Goal: Transaction & Acquisition: Purchase product/service

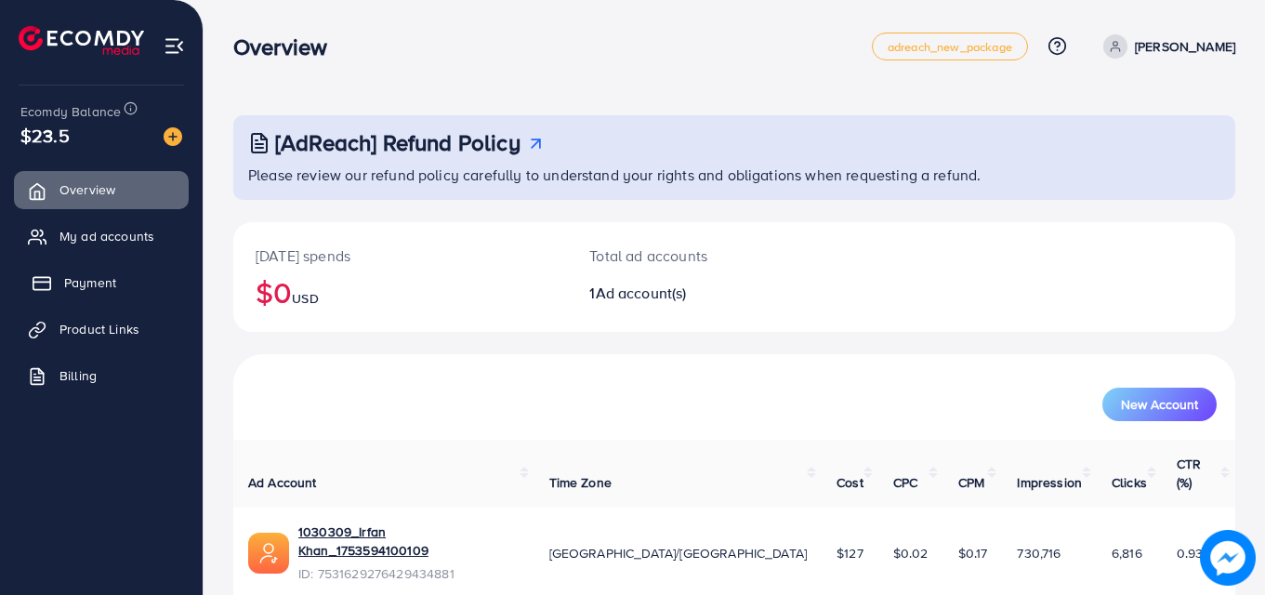
click at [129, 281] on link "Payment" at bounding box center [101, 282] width 175 height 37
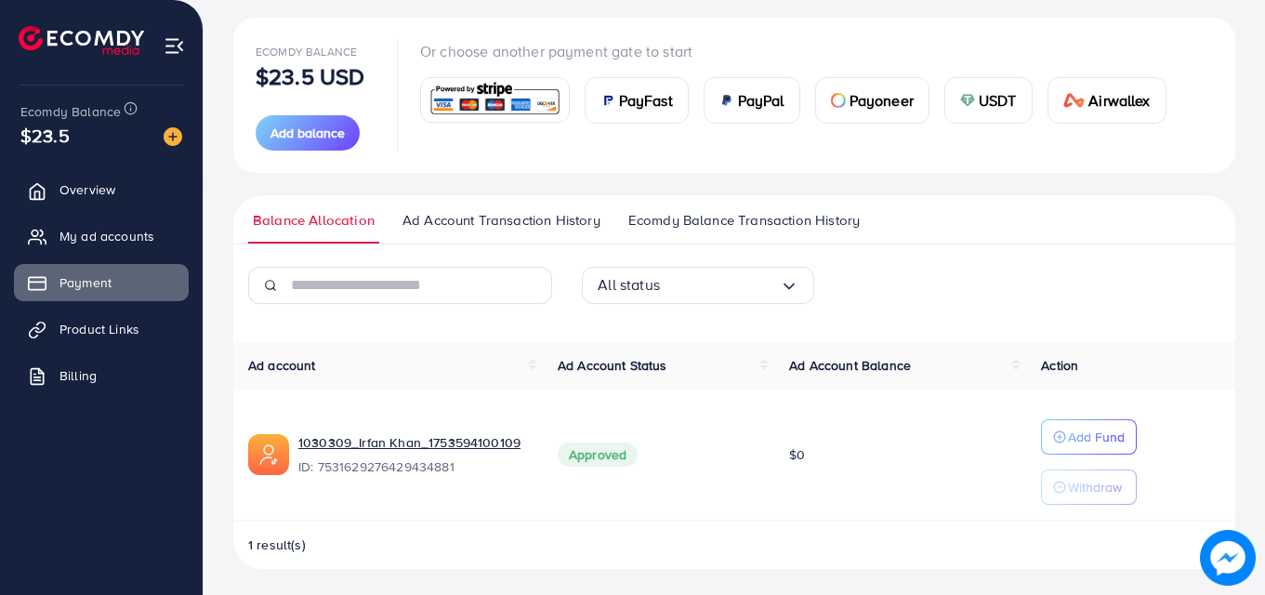
scroll to position [208, 0]
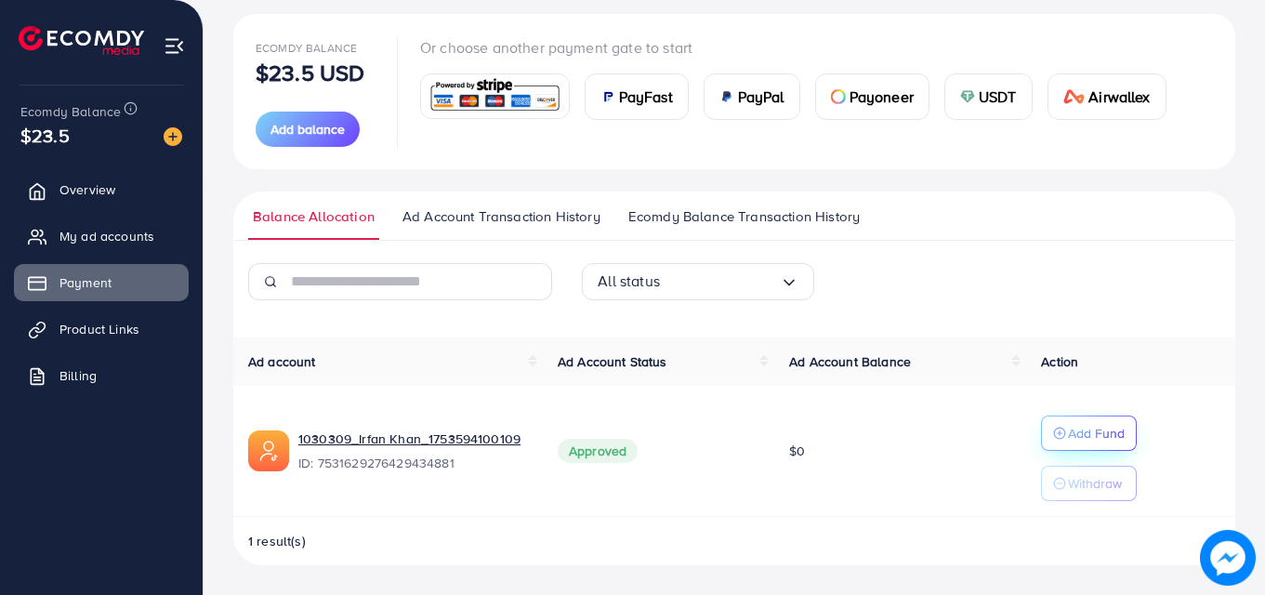
click at [1084, 440] on p "Add Fund" at bounding box center [1096, 433] width 57 height 22
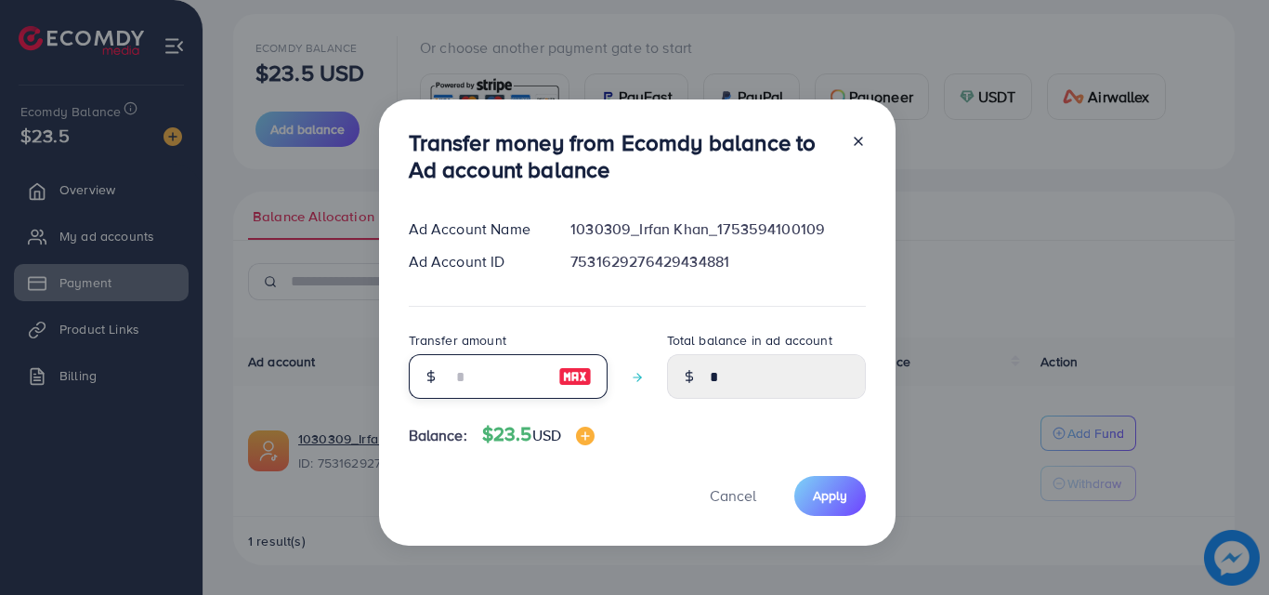
click at [510, 371] on input "number" at bounding box center [498, 376] width 93 height 45
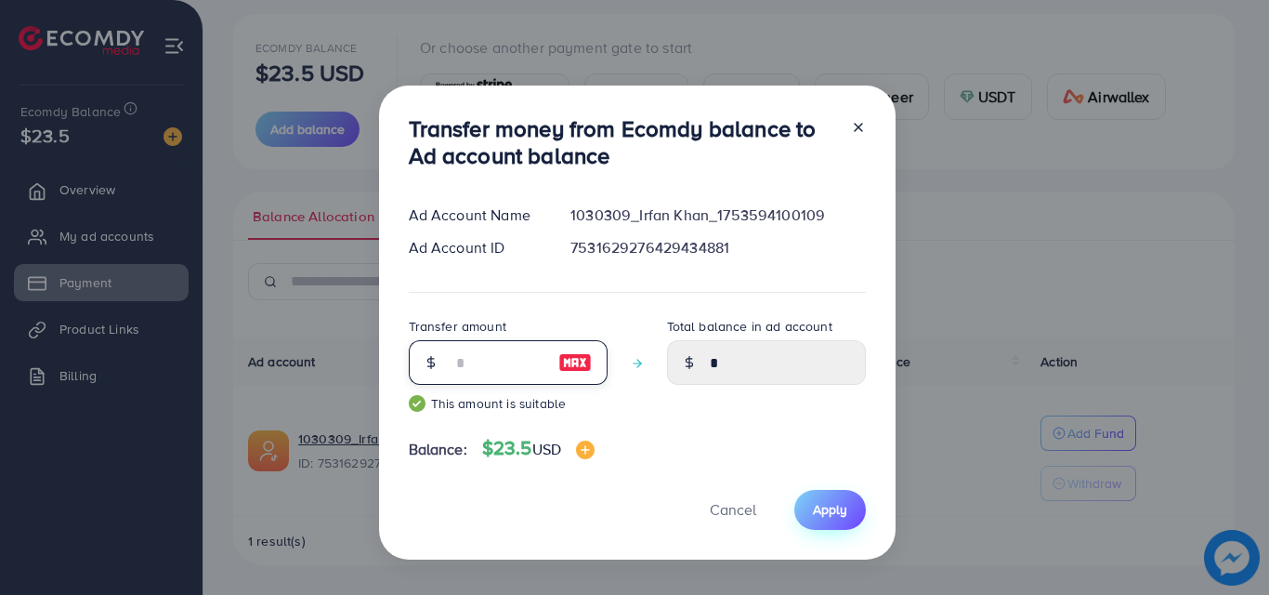
type input "**"
click at [835, 513] on span "Apply" at bounding box center [830, 509] width 34 height 19
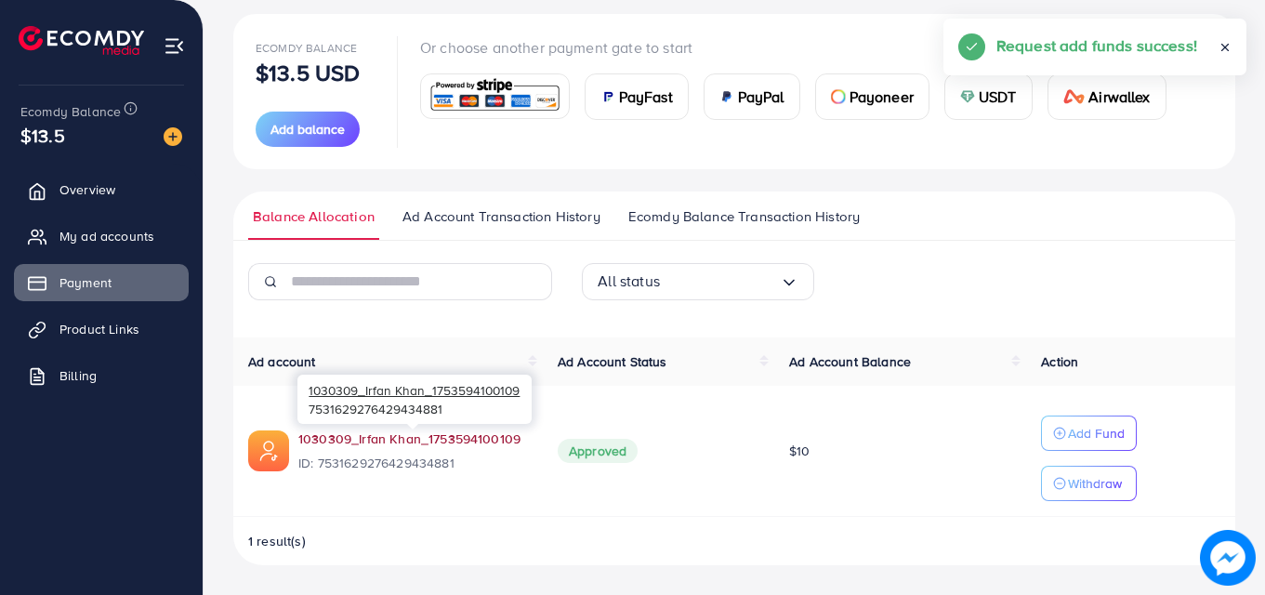
click at [414, 442] on link "1030309_Irfan Khan_1753594100109" at bounding box center [413, 438] width 230 height 19
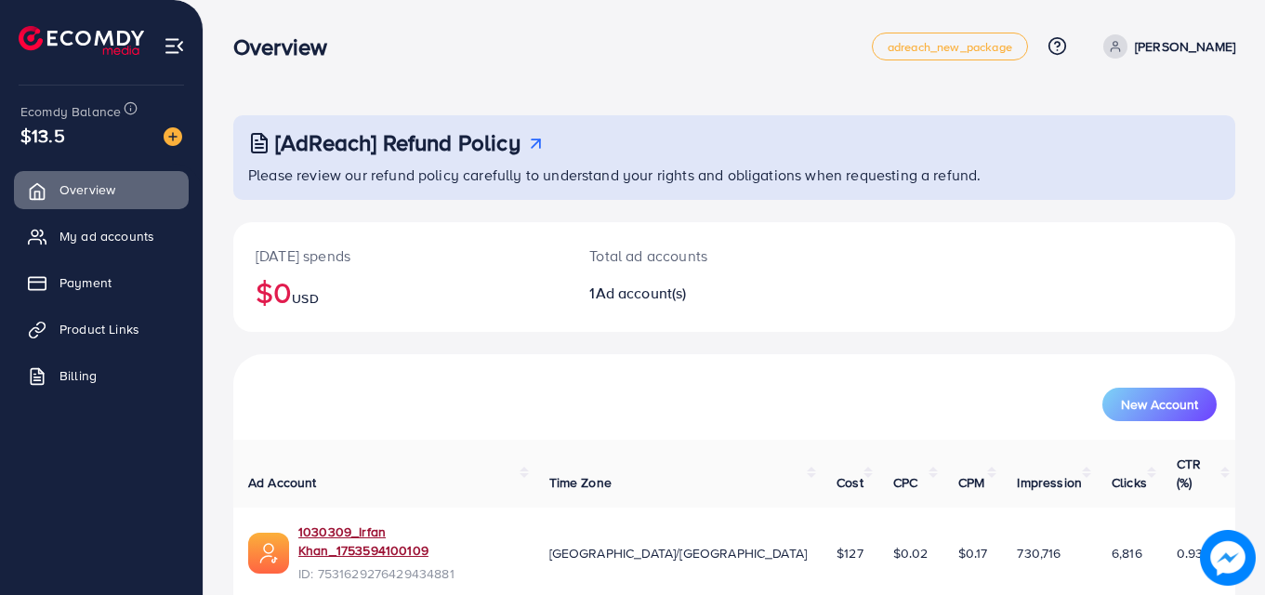
click at [329, 522] on link "1030309_Irfan Khan_1753594100109" at bounding box center [408, 541] width 221 height 38
click at [377, 522] on link "1030309_Irfan Khan_1753594100109" at bounding box center [408, 541] width 221 height 38
click at [414, 522] on link "1030309_Irfan Khan_1753594100109" at bounding box center [408, 541] width 221 height 38
